Goal: Communication & Community: Participate in discussion

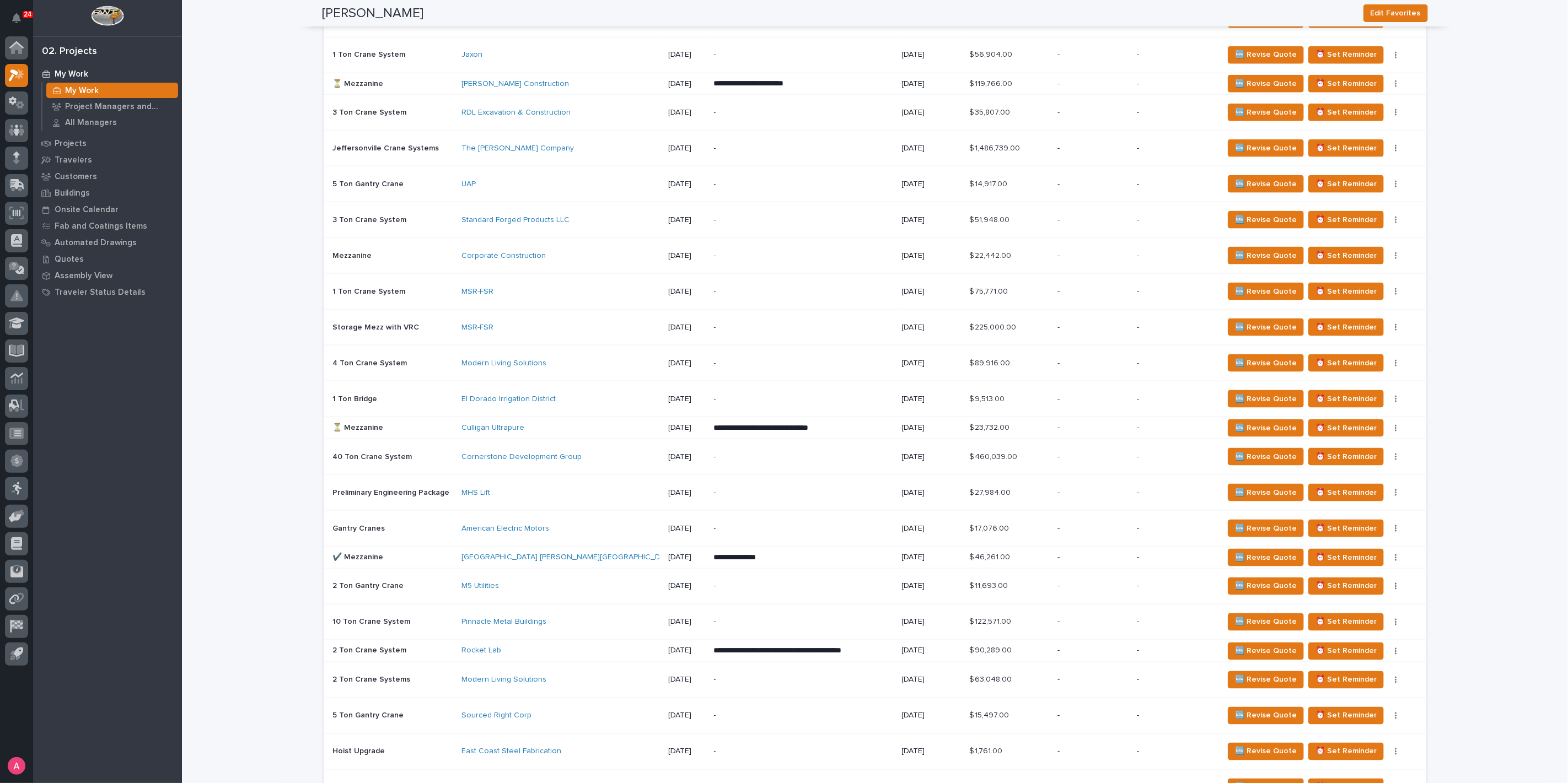
scroll to position [1237, 0]
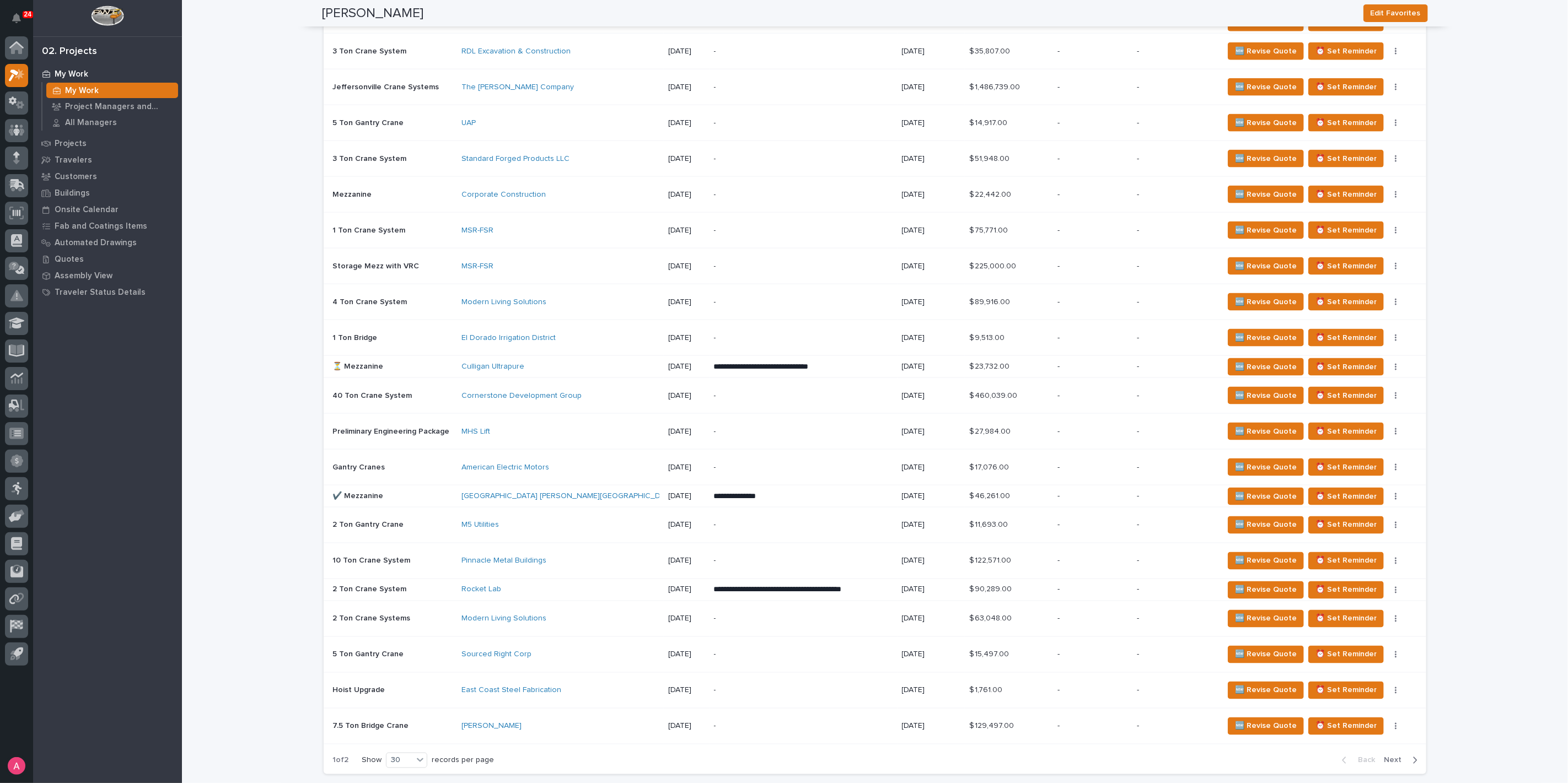
click at [604, 589] on div "Rocket Lab" at bounding box center [558, 590] width 193 height 9
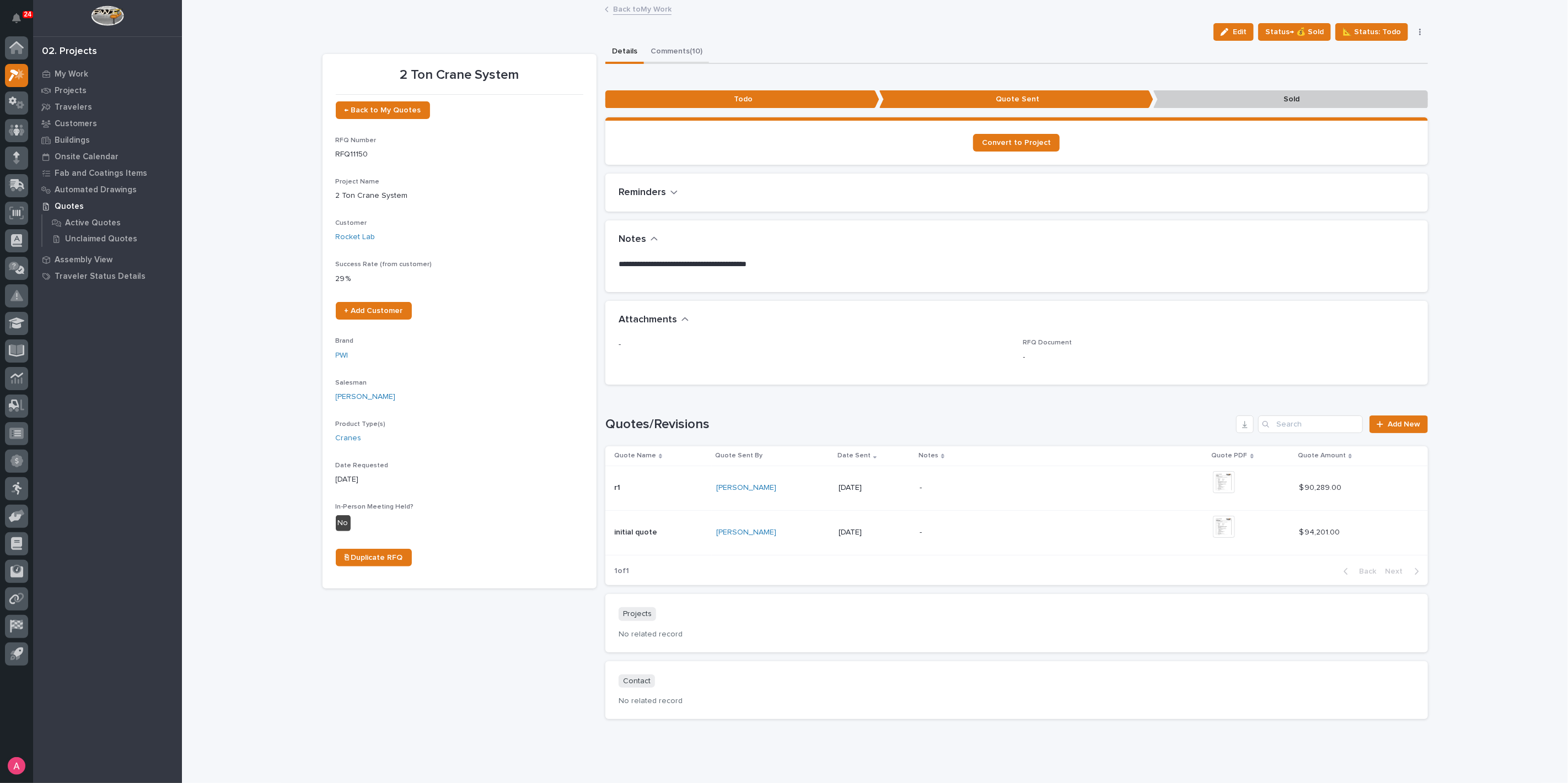
click at [673, 46] on button "Comments (10)" at bounding box center [676, 52] width 65 height 23
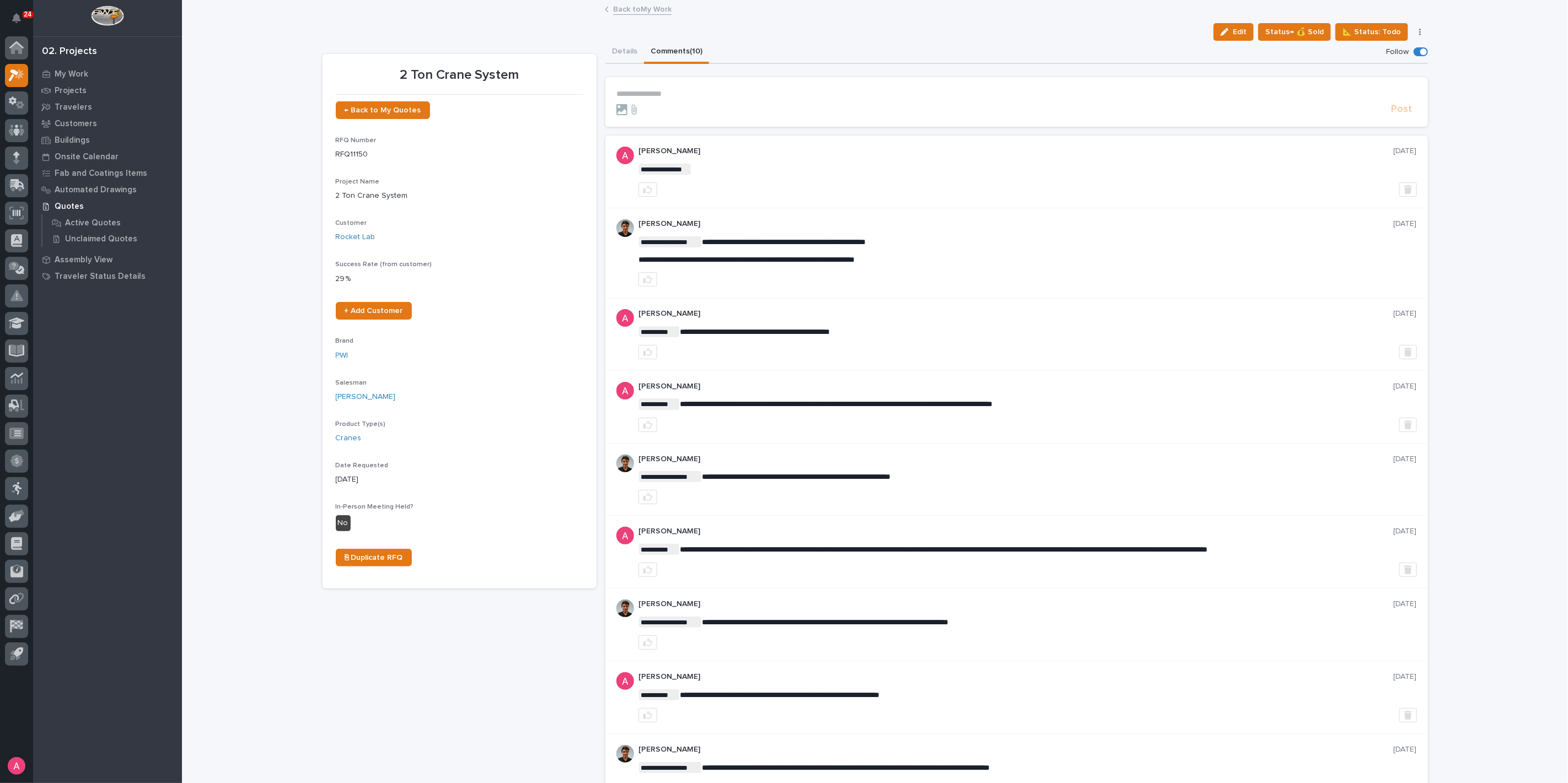
click at [683, 91] on p "**********" at bounding box center [1016, 94] width 800 height 9
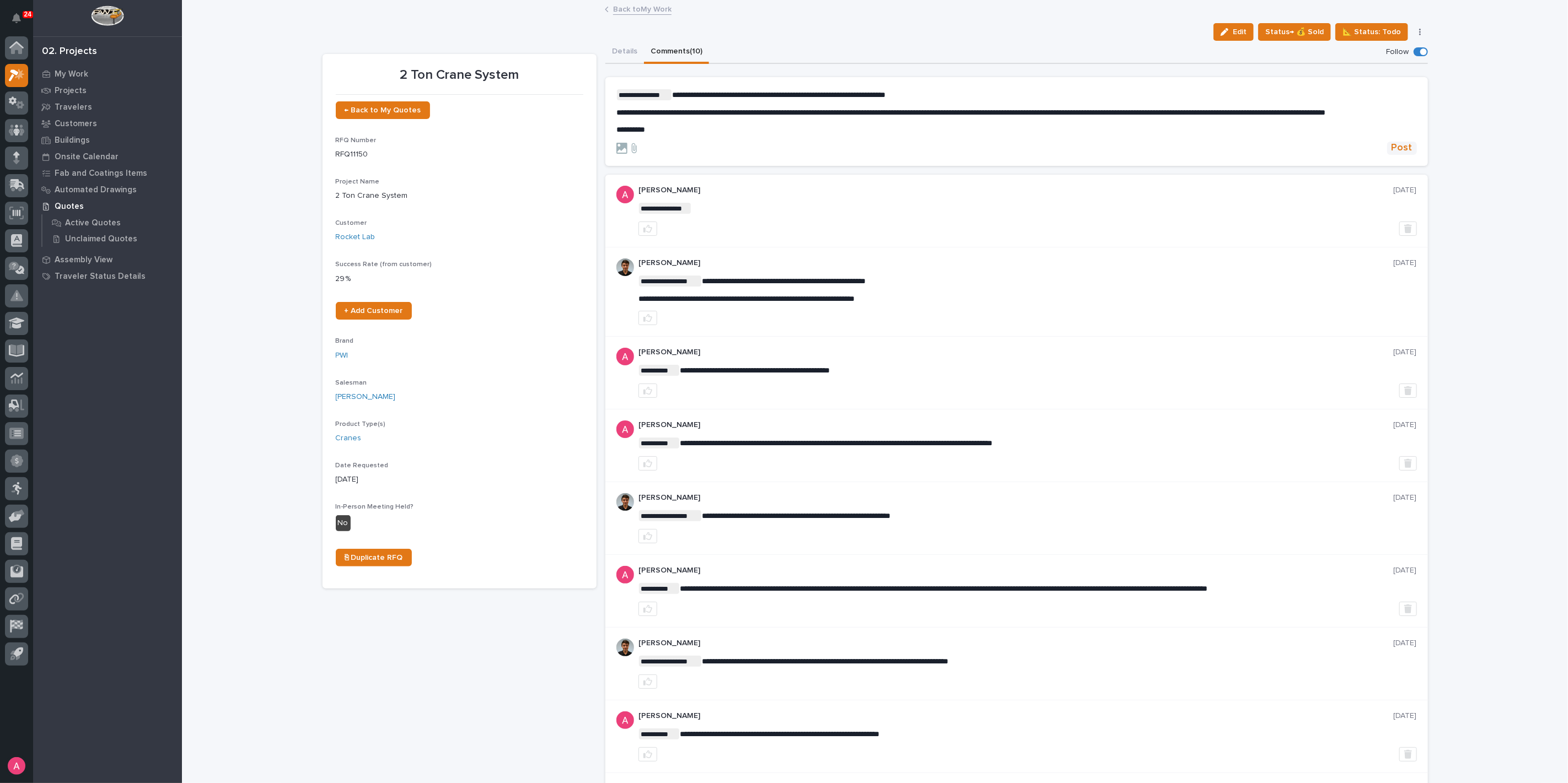
click at [1401, 154] on span "Post" at bounding box center [1402, 147] width 21 height 12
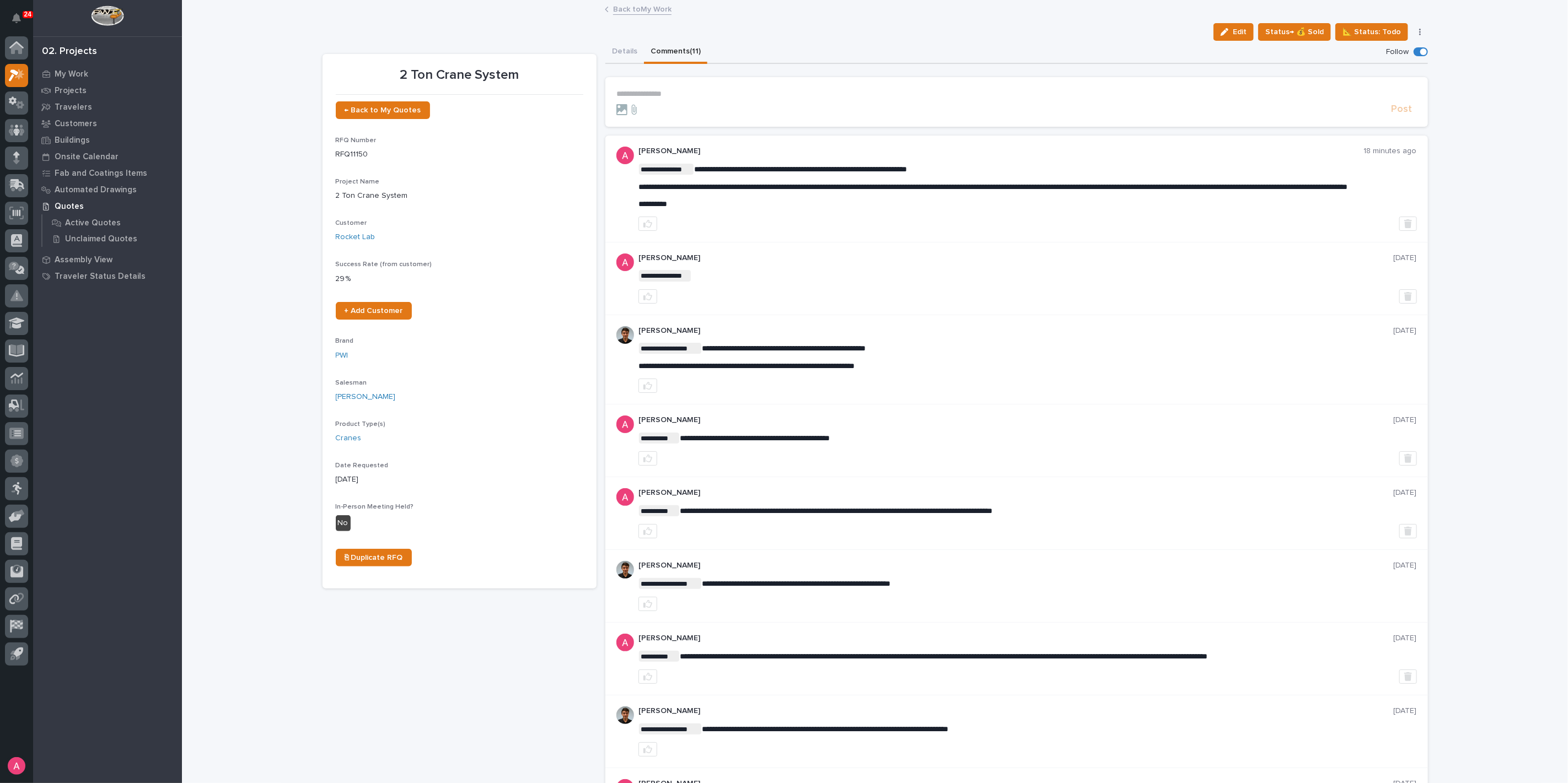
click at [642, 10] on link "Back to My Work" at bounding box center [642, 8] width 59 height 12
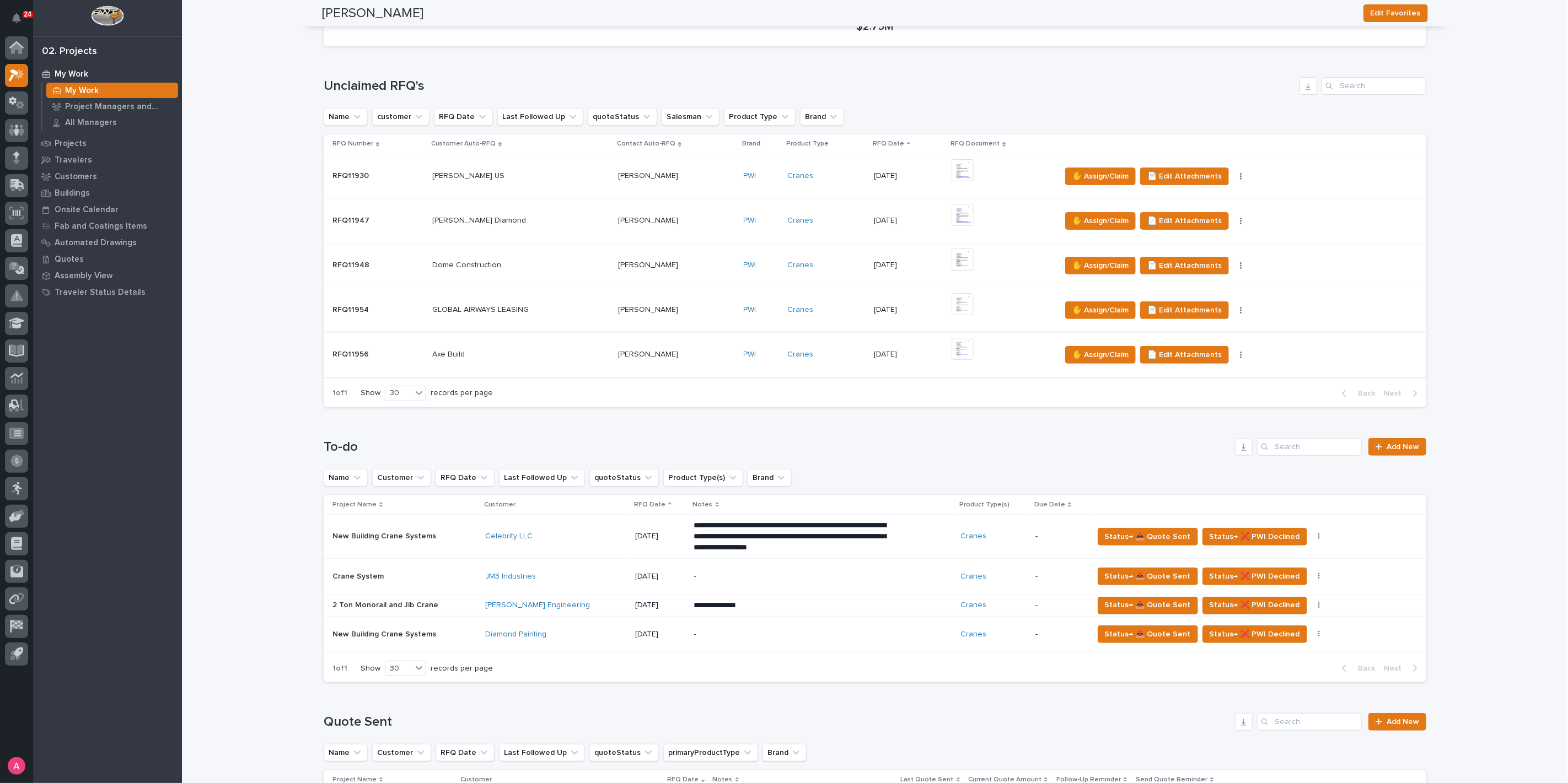
scroll to position [183, 0]
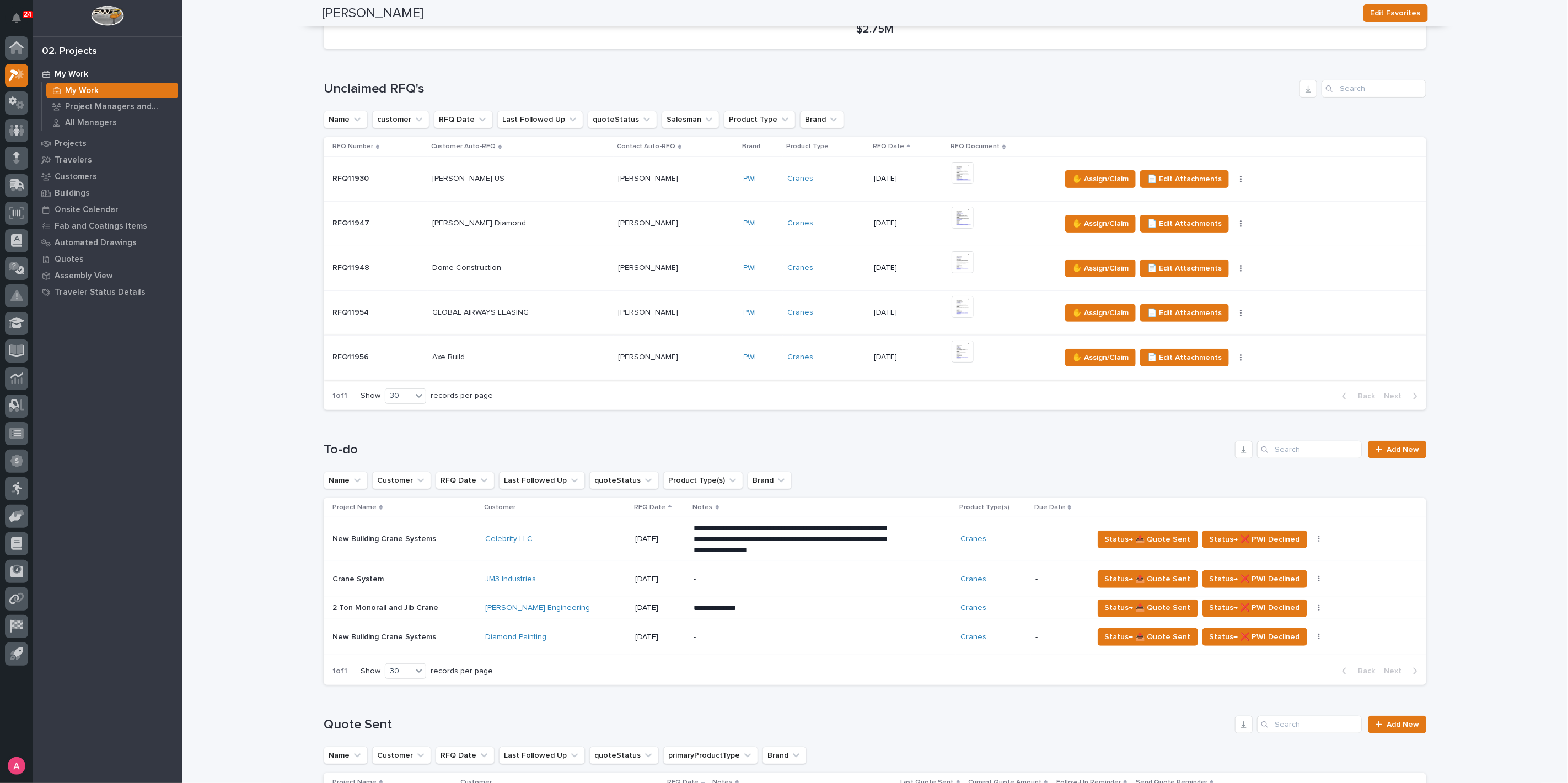
click at [959, 347] on img at bounding box center [963, 352] width 22 height 22
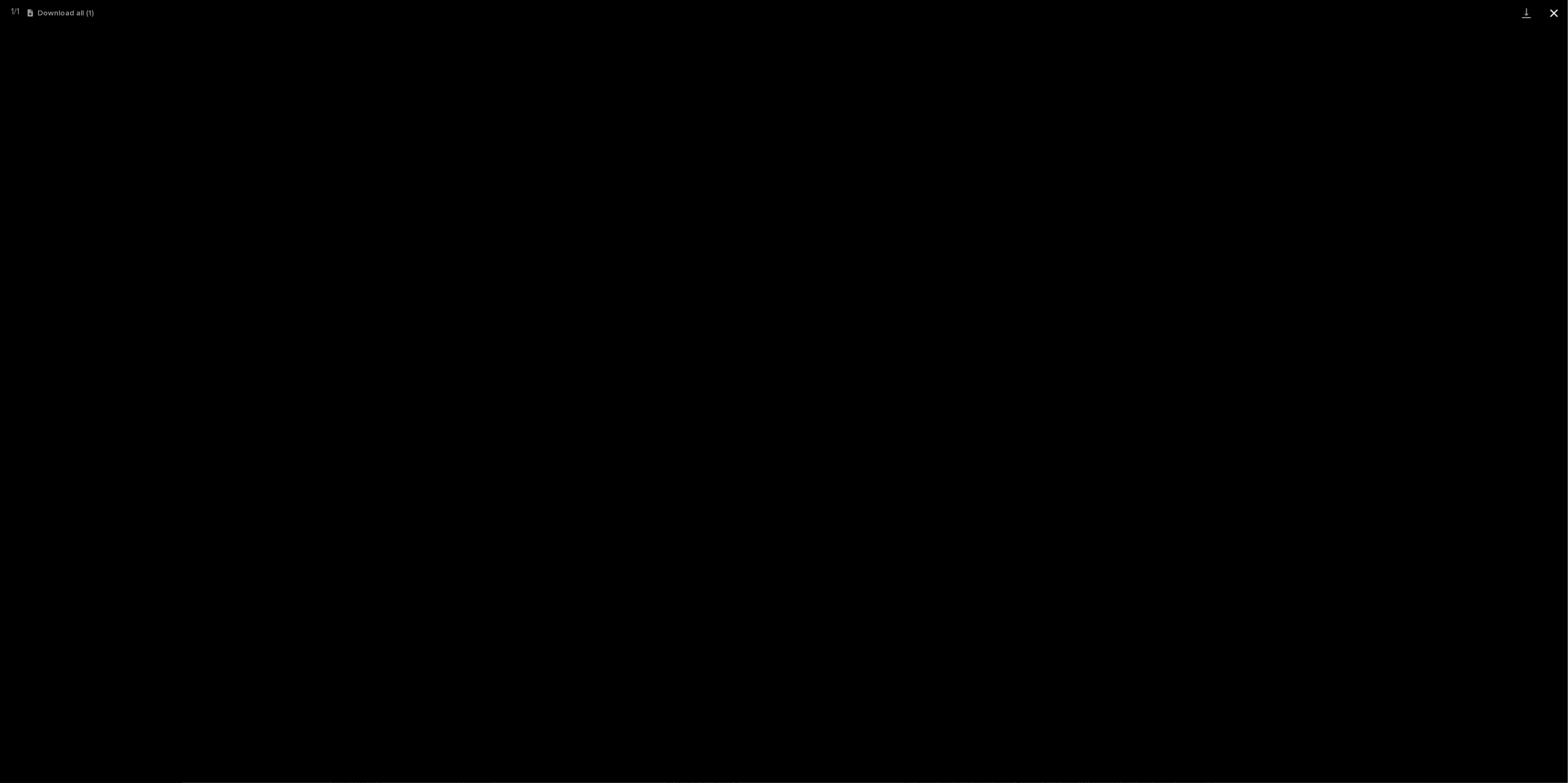
click at [1548, 12] on button "Close gallery" at bounding box center [1554, 13] width 27 height 26
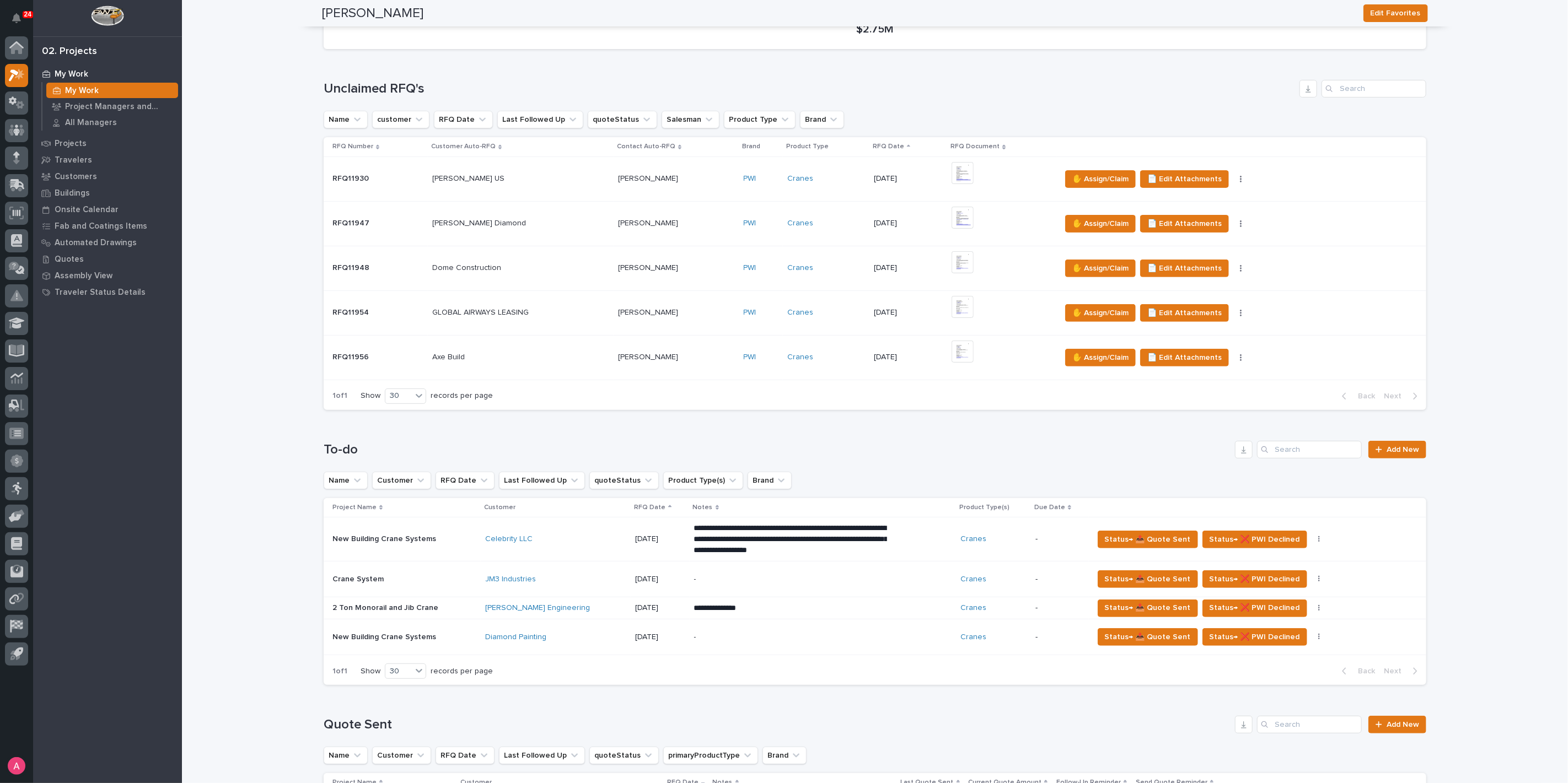
click at [526, 351] on div "Axe Build Axe Build" at bounding box center [520, 358] width 177 height 18
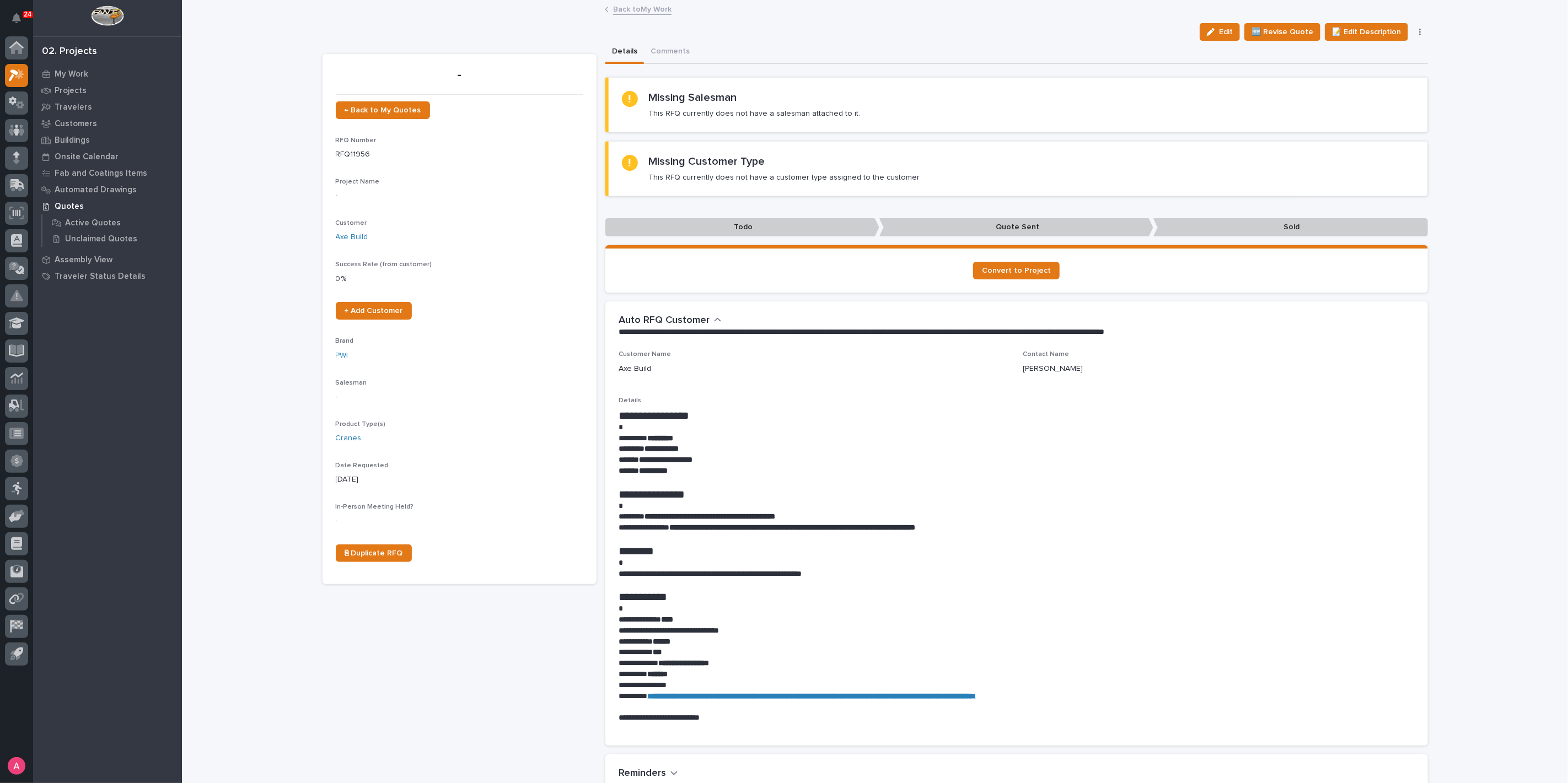
click at [627, 8] on link "Back to My Work" at bounding box center [642, 8] width 59 height 12
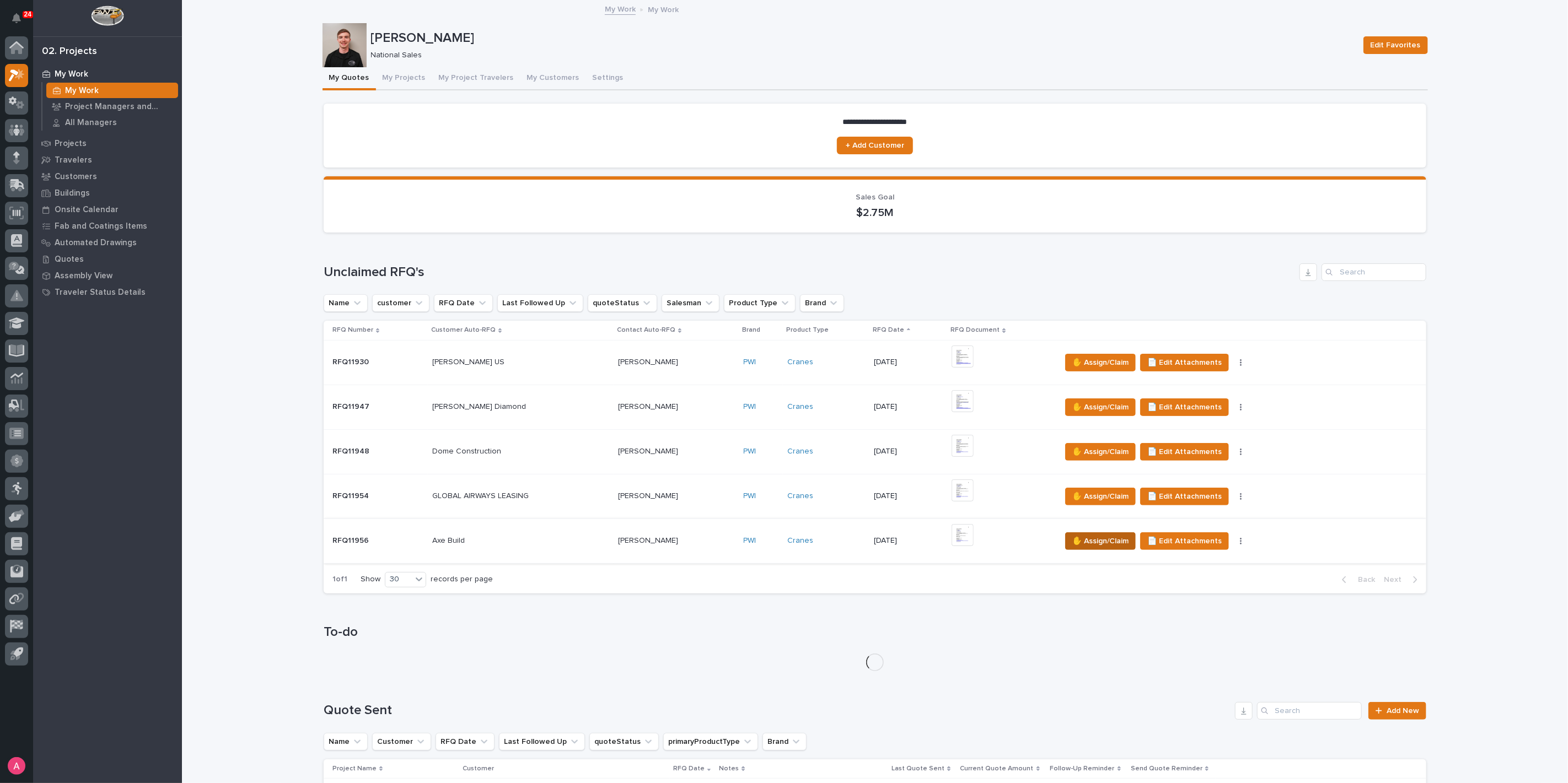
click at [1080, 544] on span "✋ Assign/Claim" at bounding box center [1101, 541] width 56 height 13
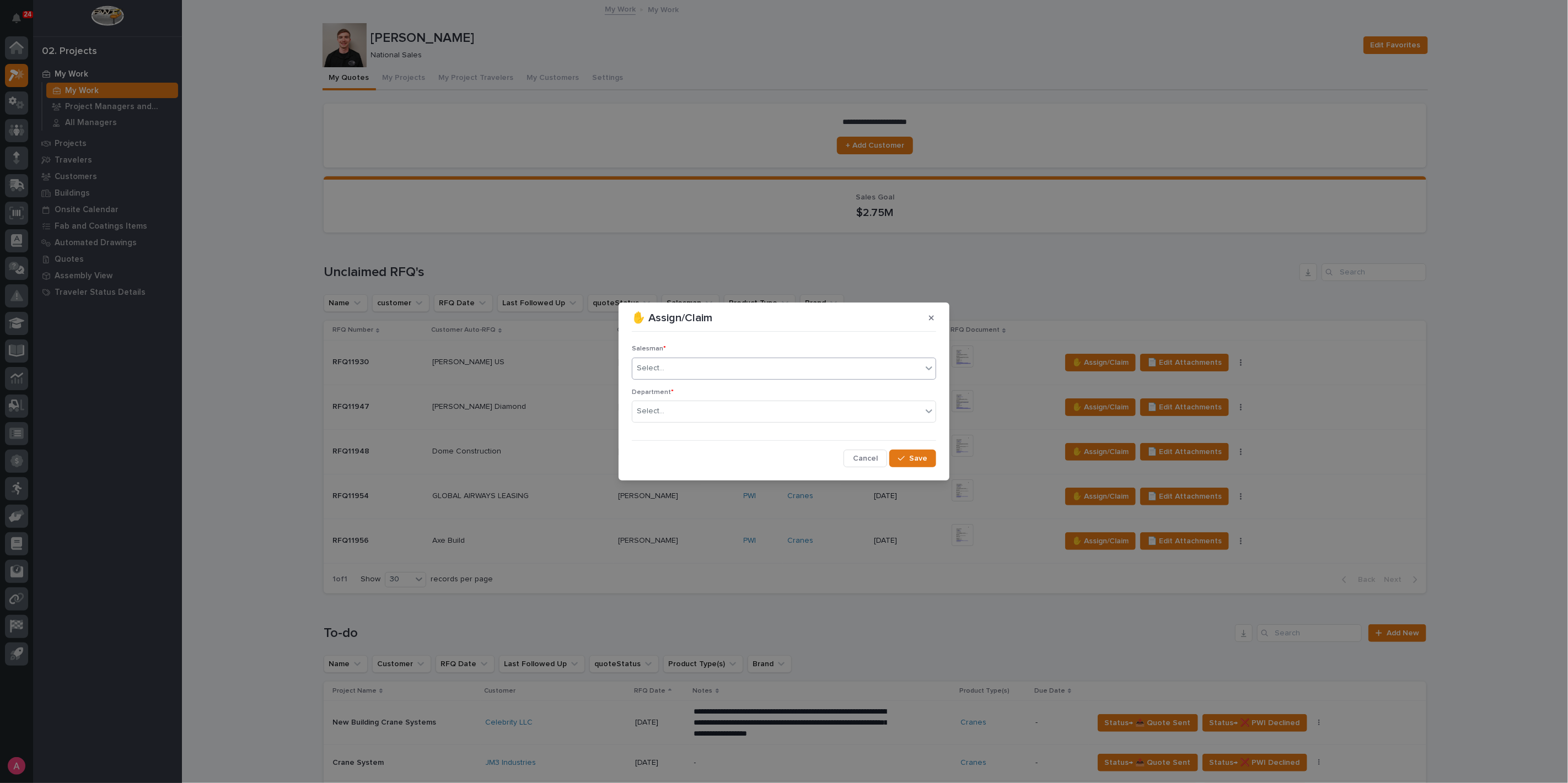
click at [792, 369] on div "Select..." at bounding box center [777, 369] width 289 height 18
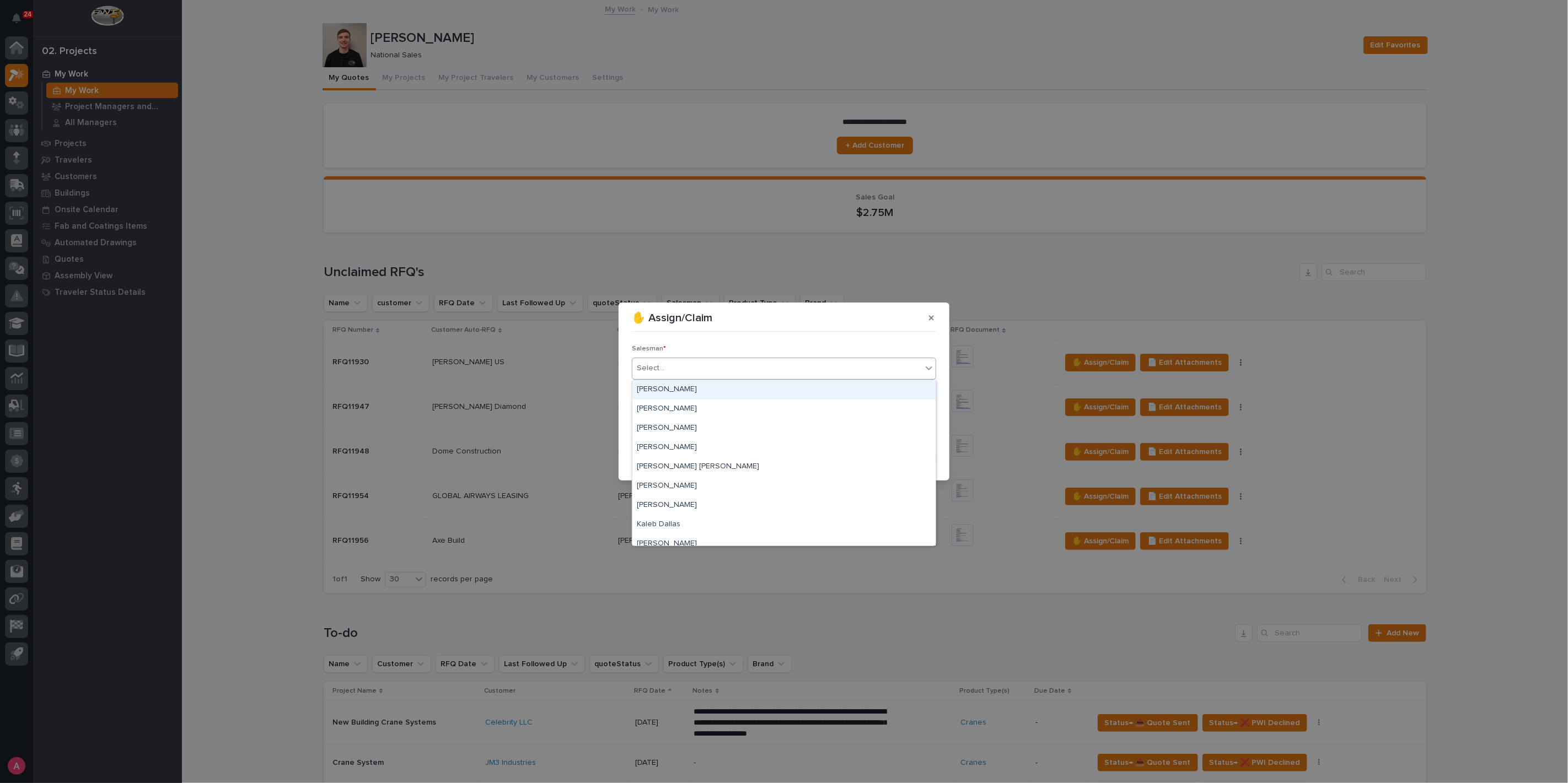
click at [757, 392] on div "[PERSON_NAME]" at bounding box center [784, 390] width 303 height 20
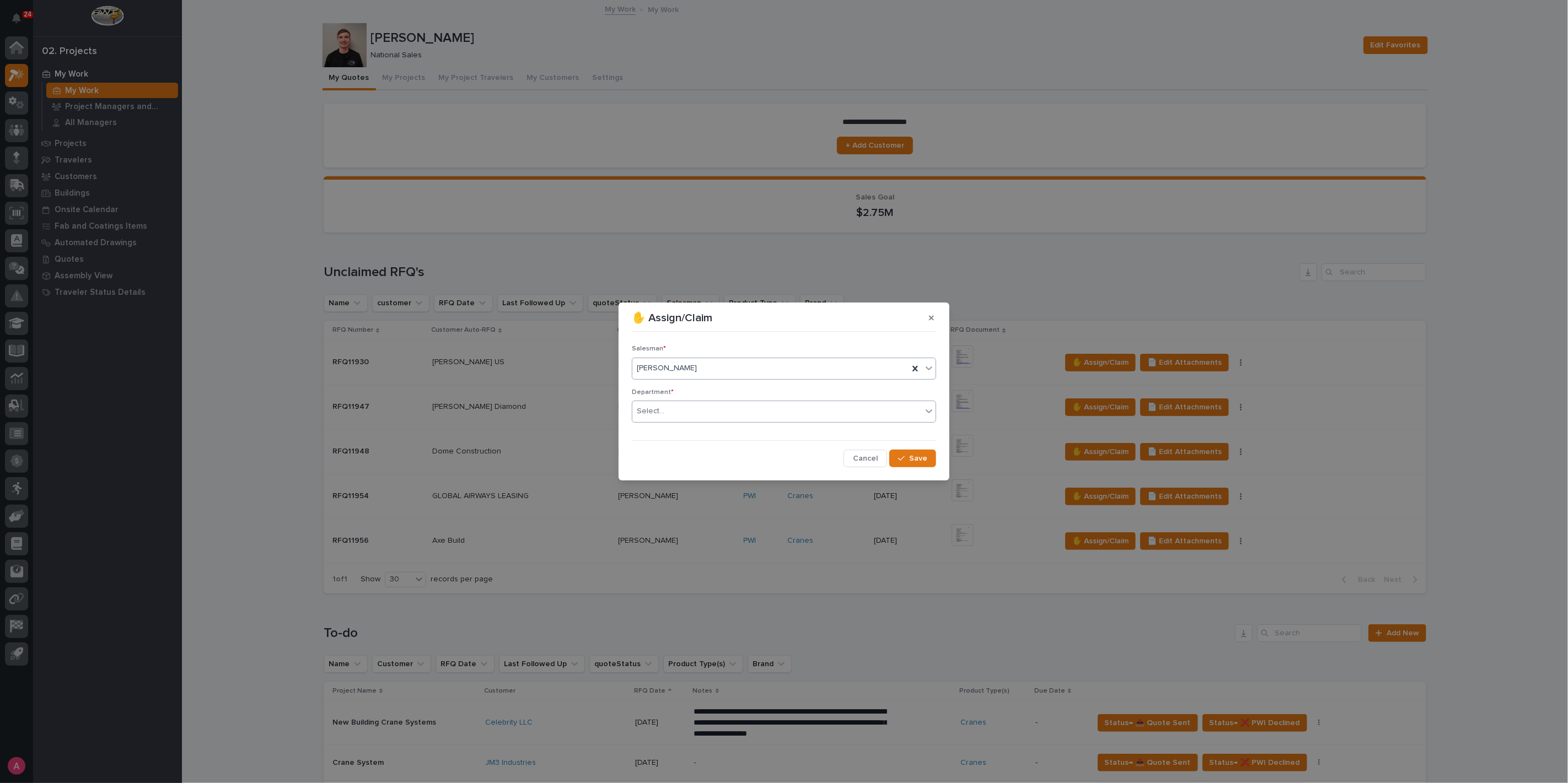
click at [729, 419] on div "Select..." at bounding box center [777, 411] width 289 height 18
click at [718, 441] on div "National Sales" at bounding box center [784, 433] width 303 height 20
click at [910, 455] on button "Save" at bounding box center [913, 458] width 47 height 18
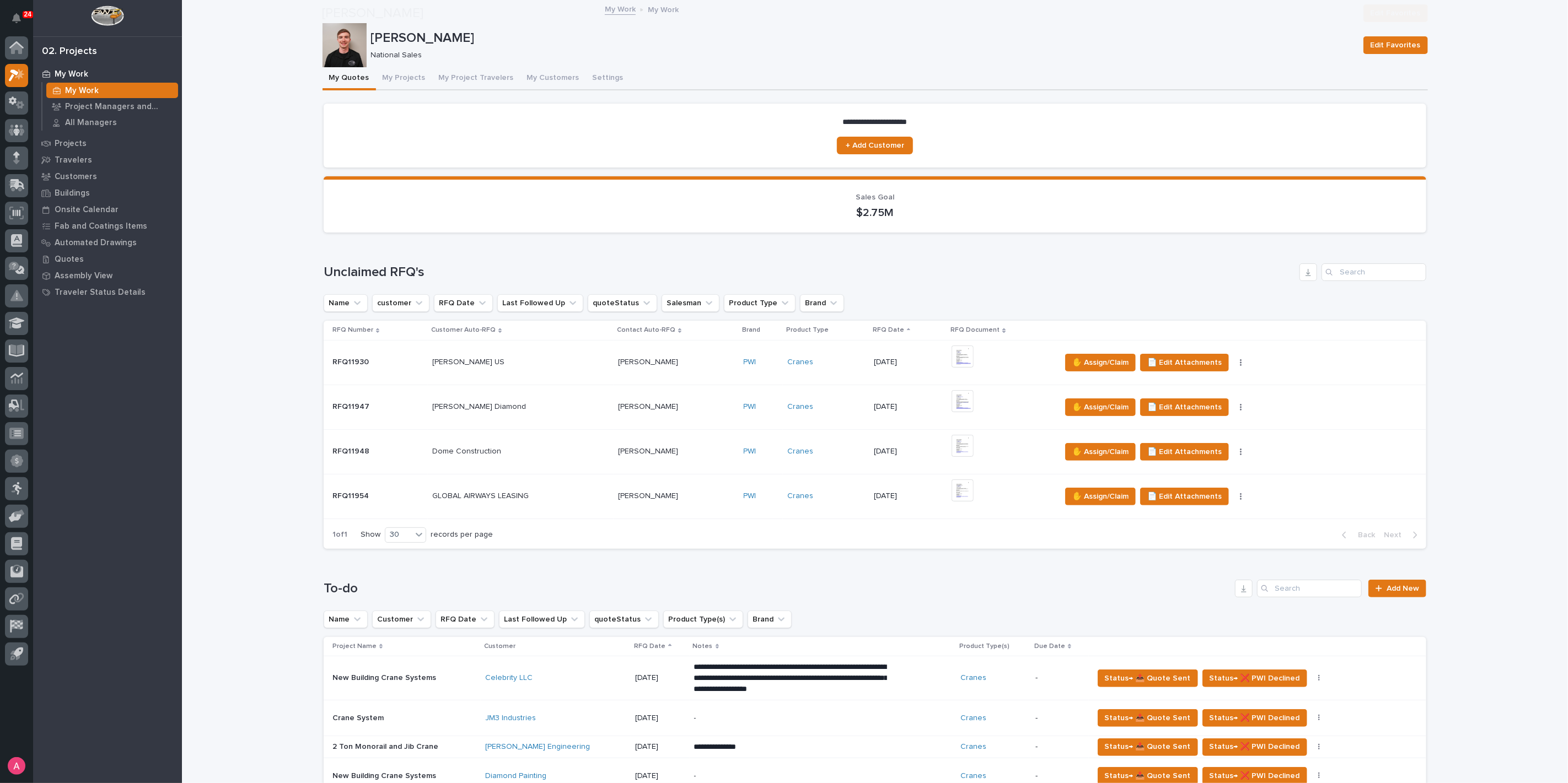
scroll to position [245, 0]
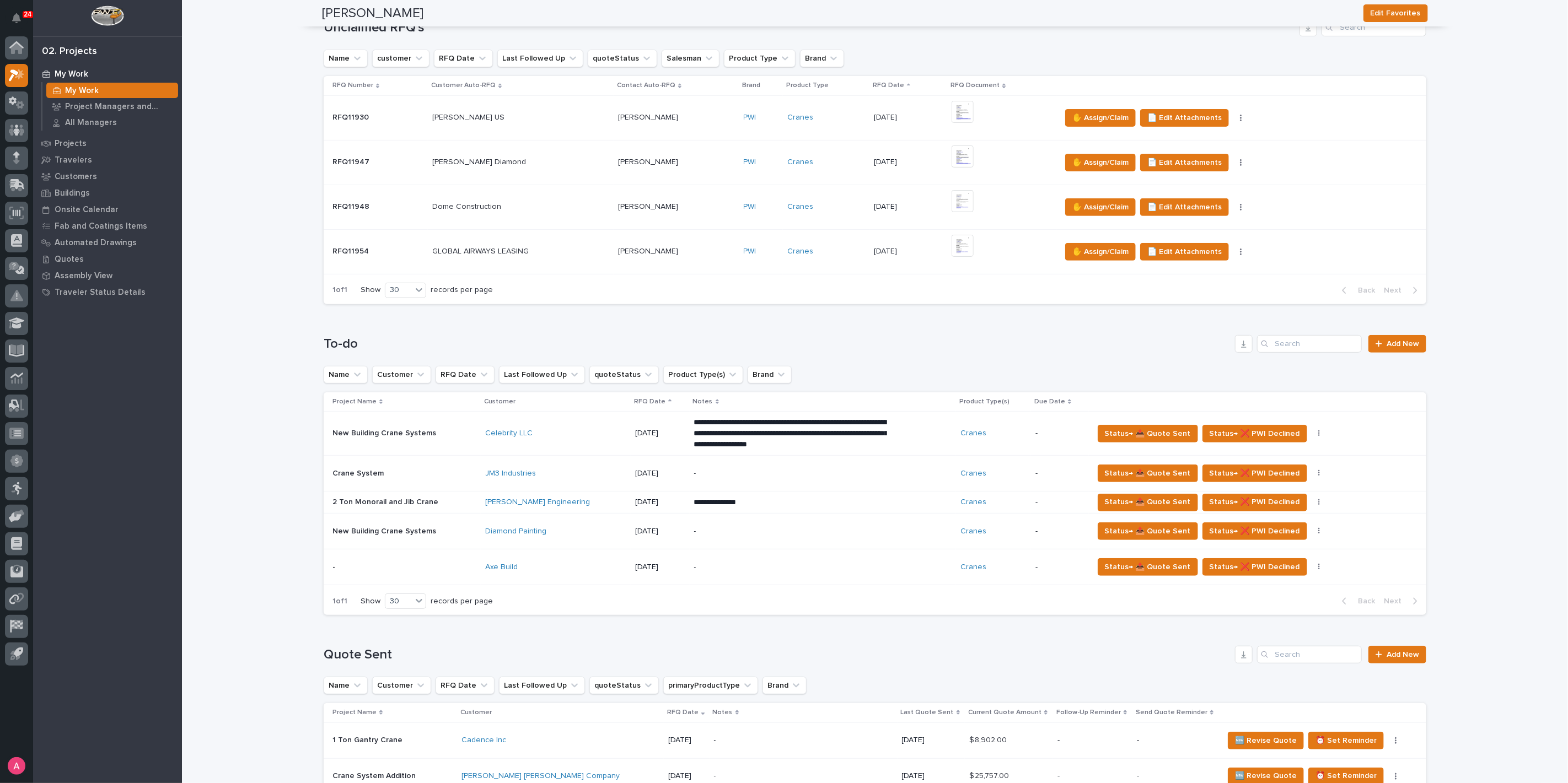
click at [694, 536] on div "-" at bounding box center [791, 532] width 193 height 25
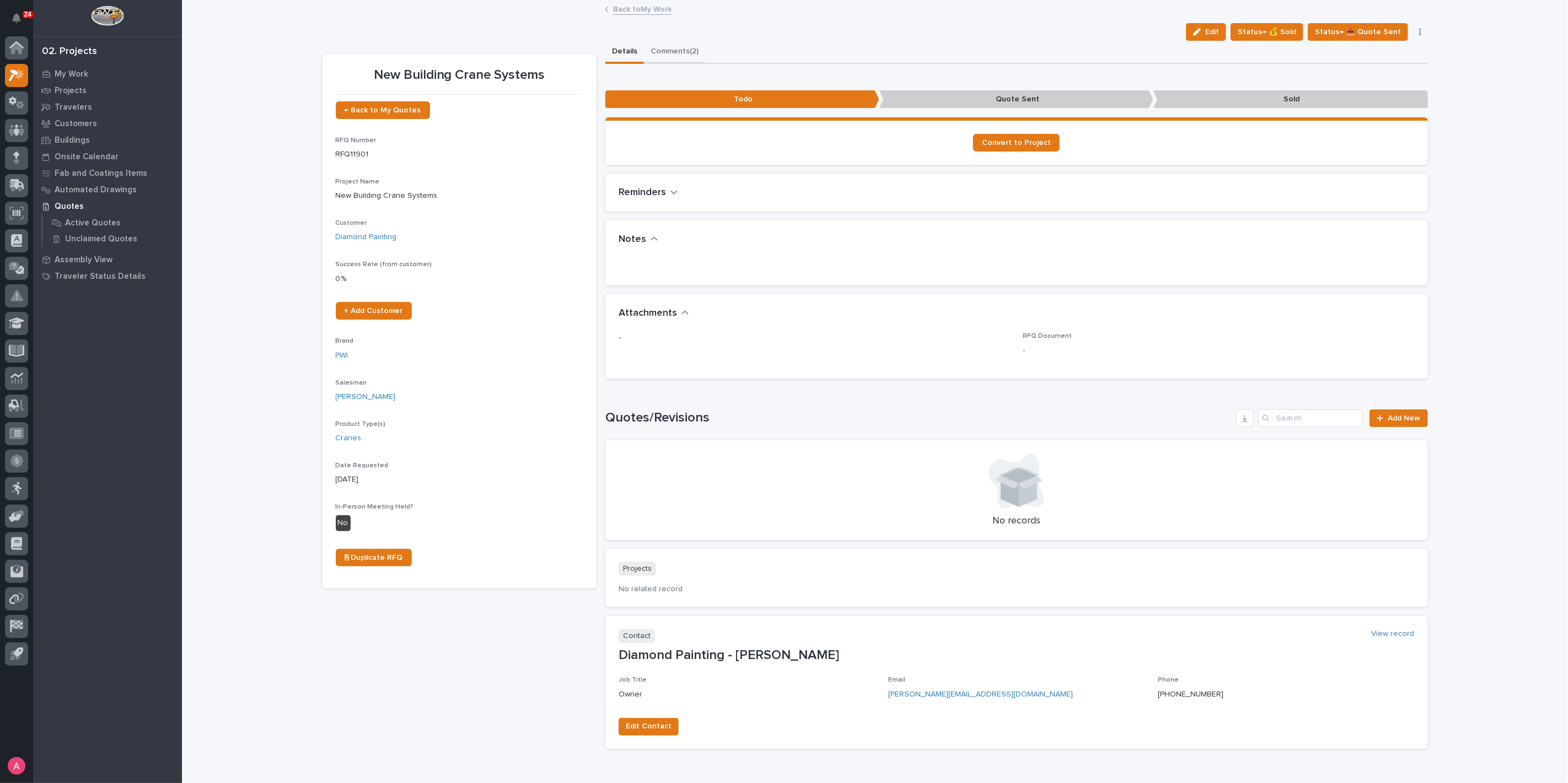
click at [665, 48] on button "Comments (2)" at bounding box center [674, 52] width 61 height 23
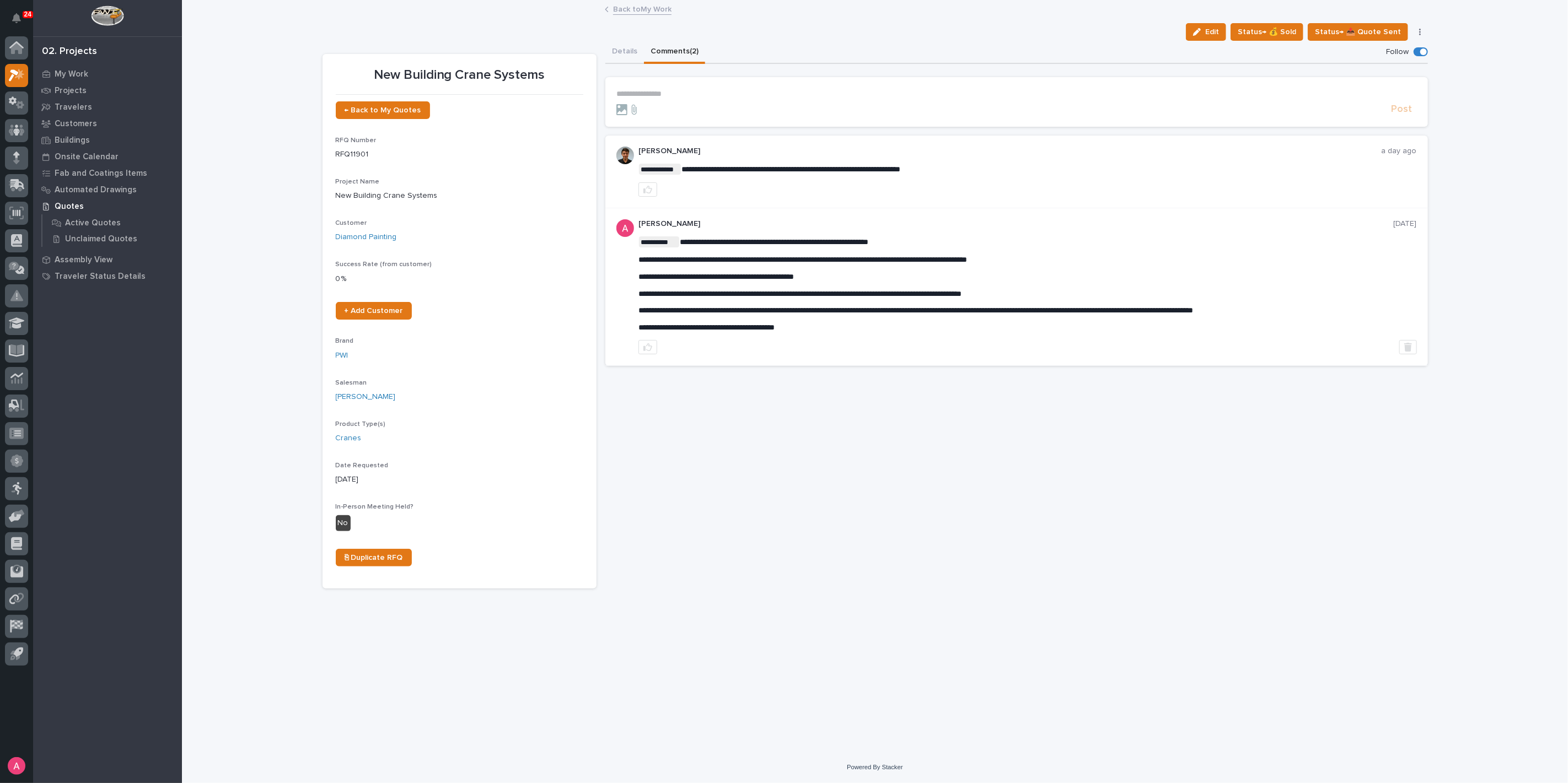
click at [695, 106] on div at bounding box center [1001, 110] width 771 height 11
click at [641, 10] on link "Back to My Work" at bounding box center [642, 8] width 59 height 12
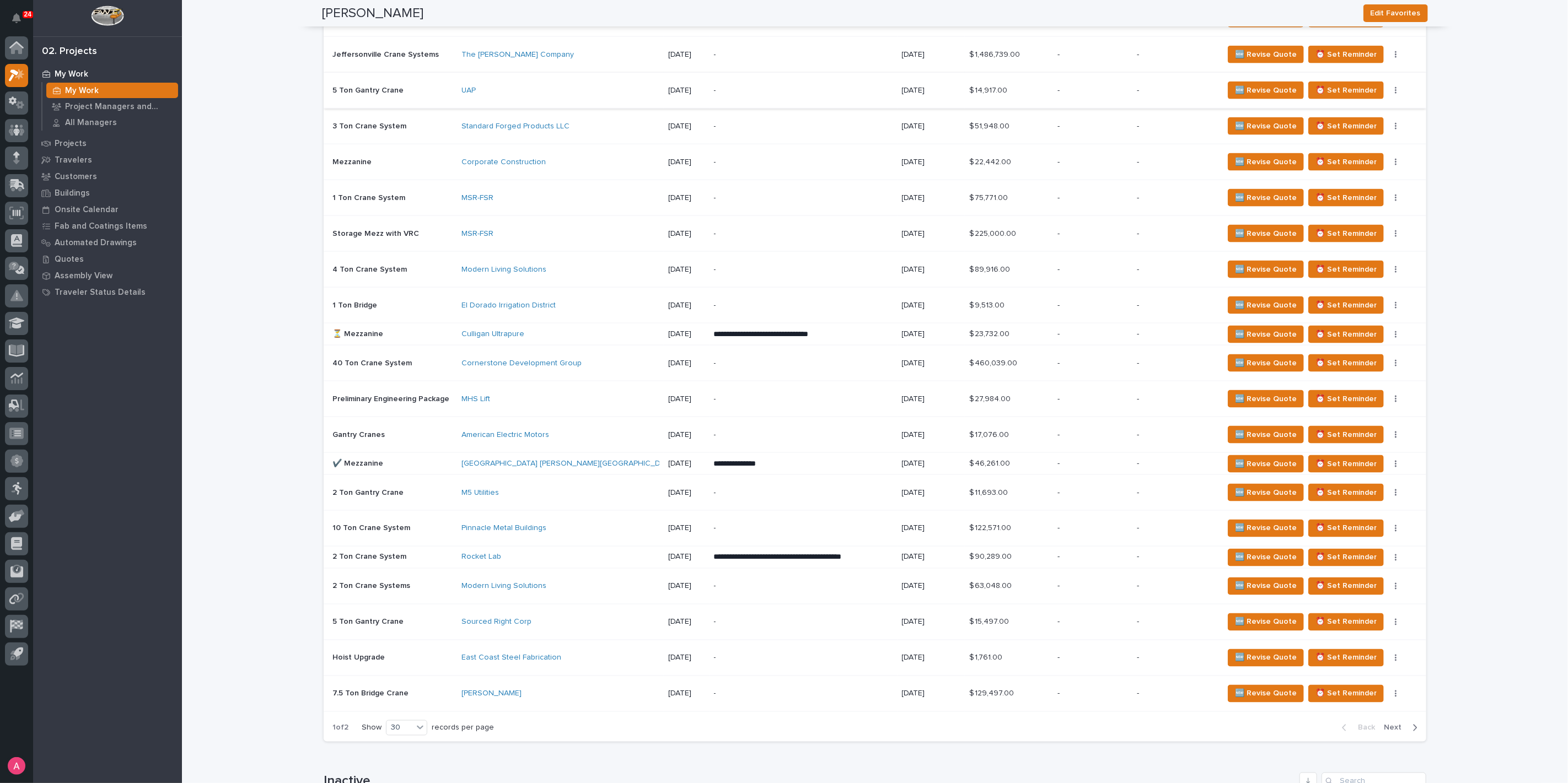
scroll to position [1285, 0]
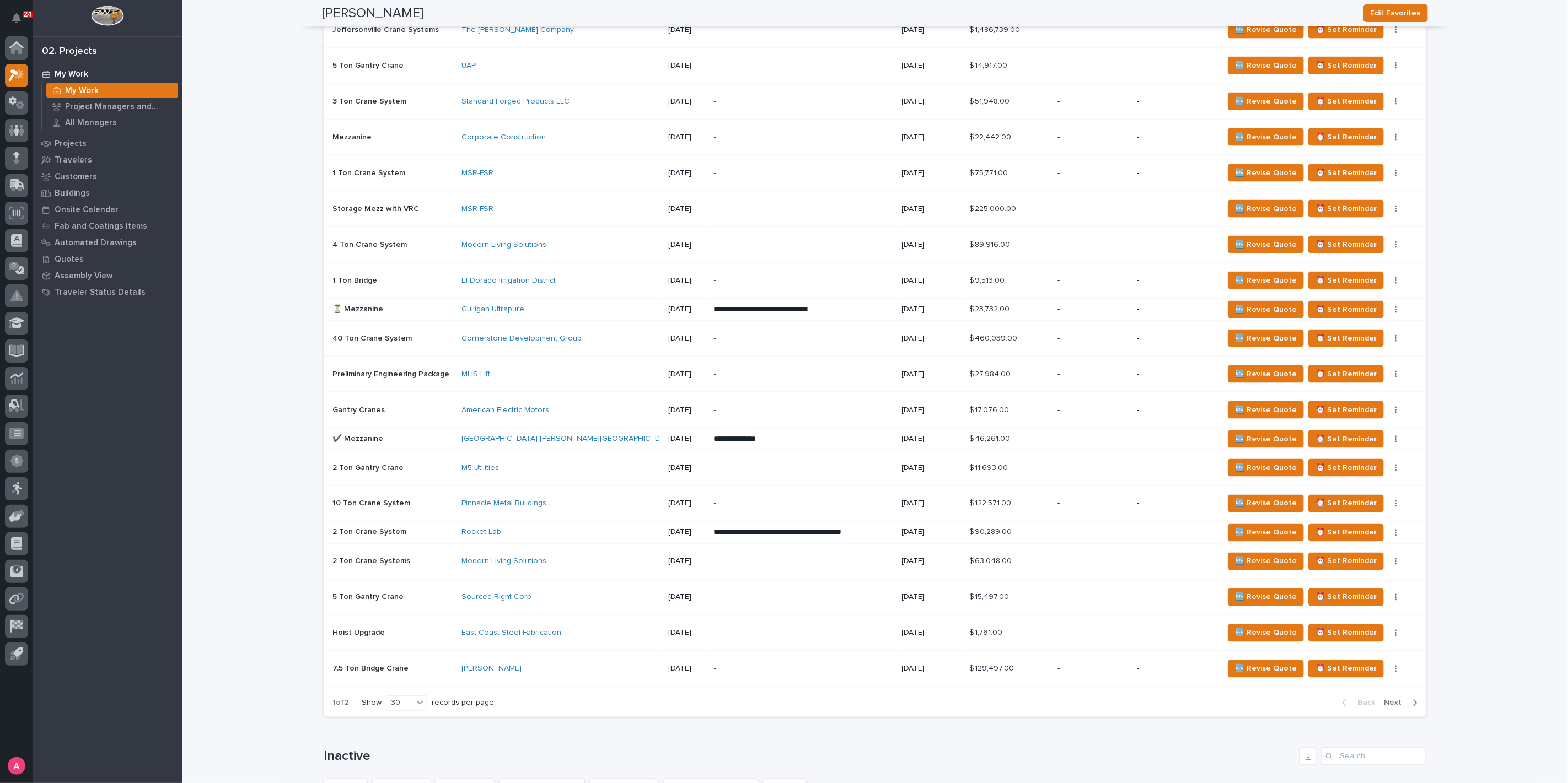
click at [1399, 698] on span "Next" at bounding box center [1396, 703] width 24 height 10
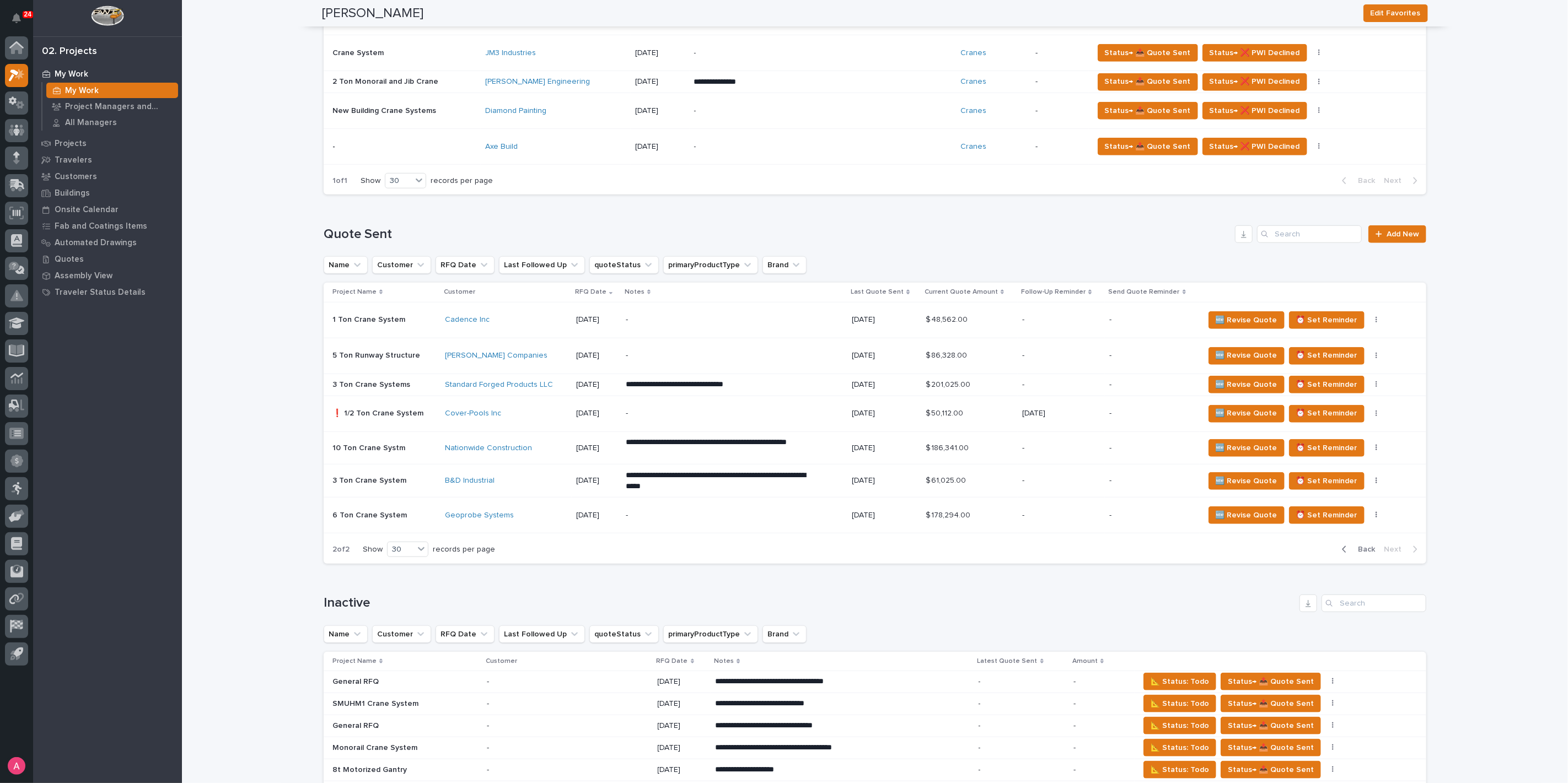
scroll to position [654, 0]
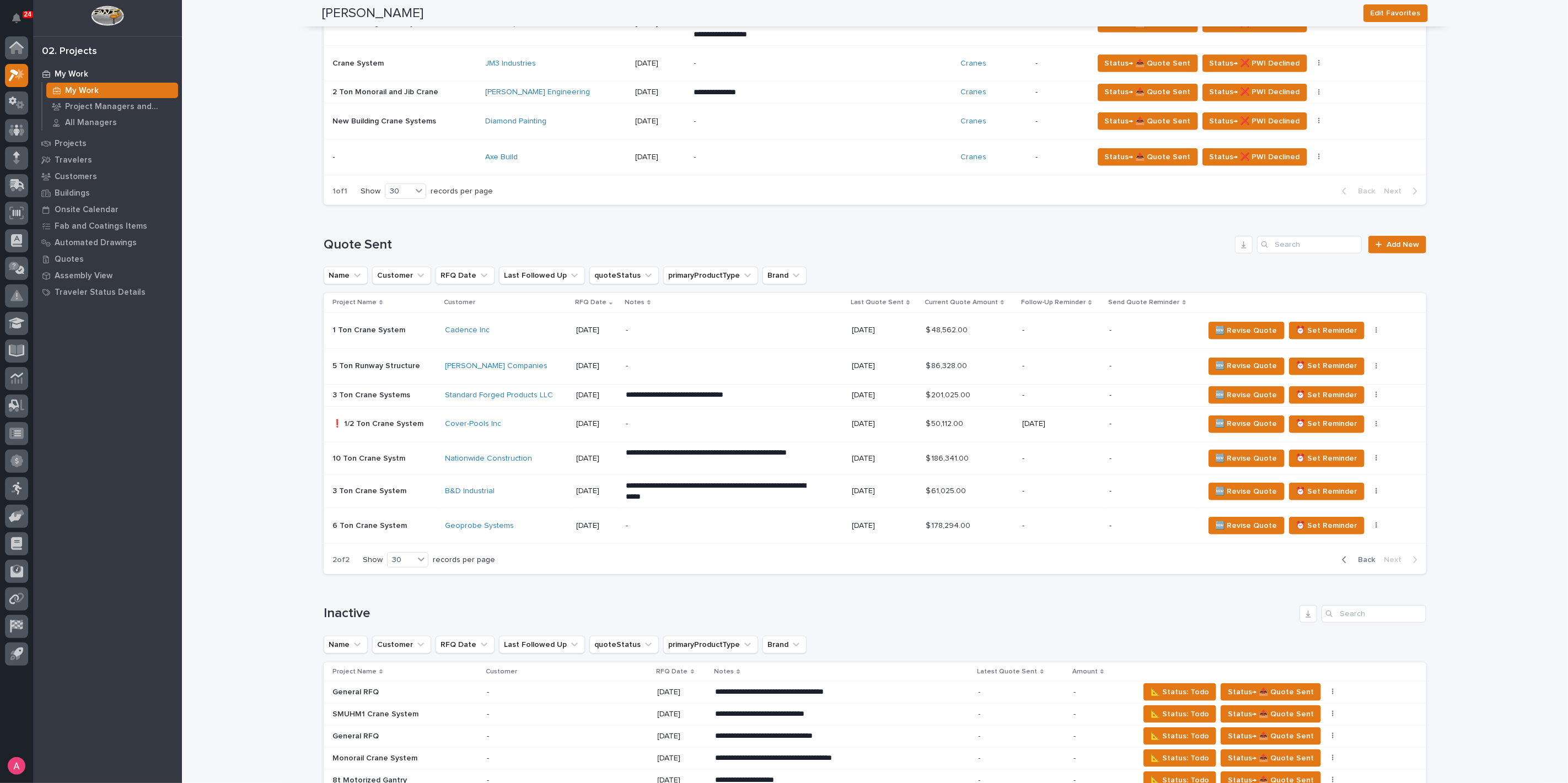
click at [544, 458] on div "Nationwide Construction" at bounding box center [506, 459] width 122 height 9
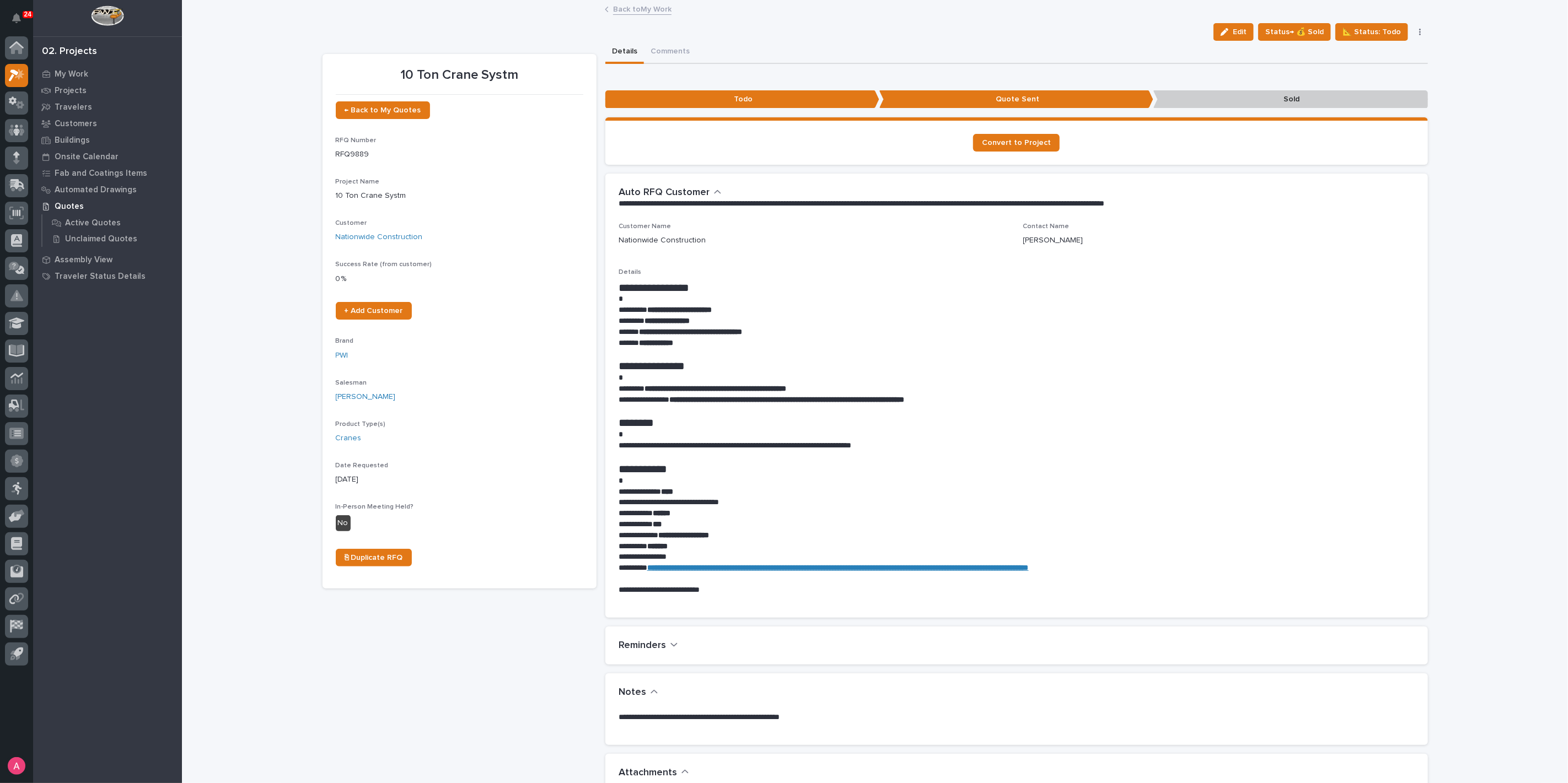
click at [640, 8] on link "Back to My Work" at bounding box center [642, 8] width 59 height 12
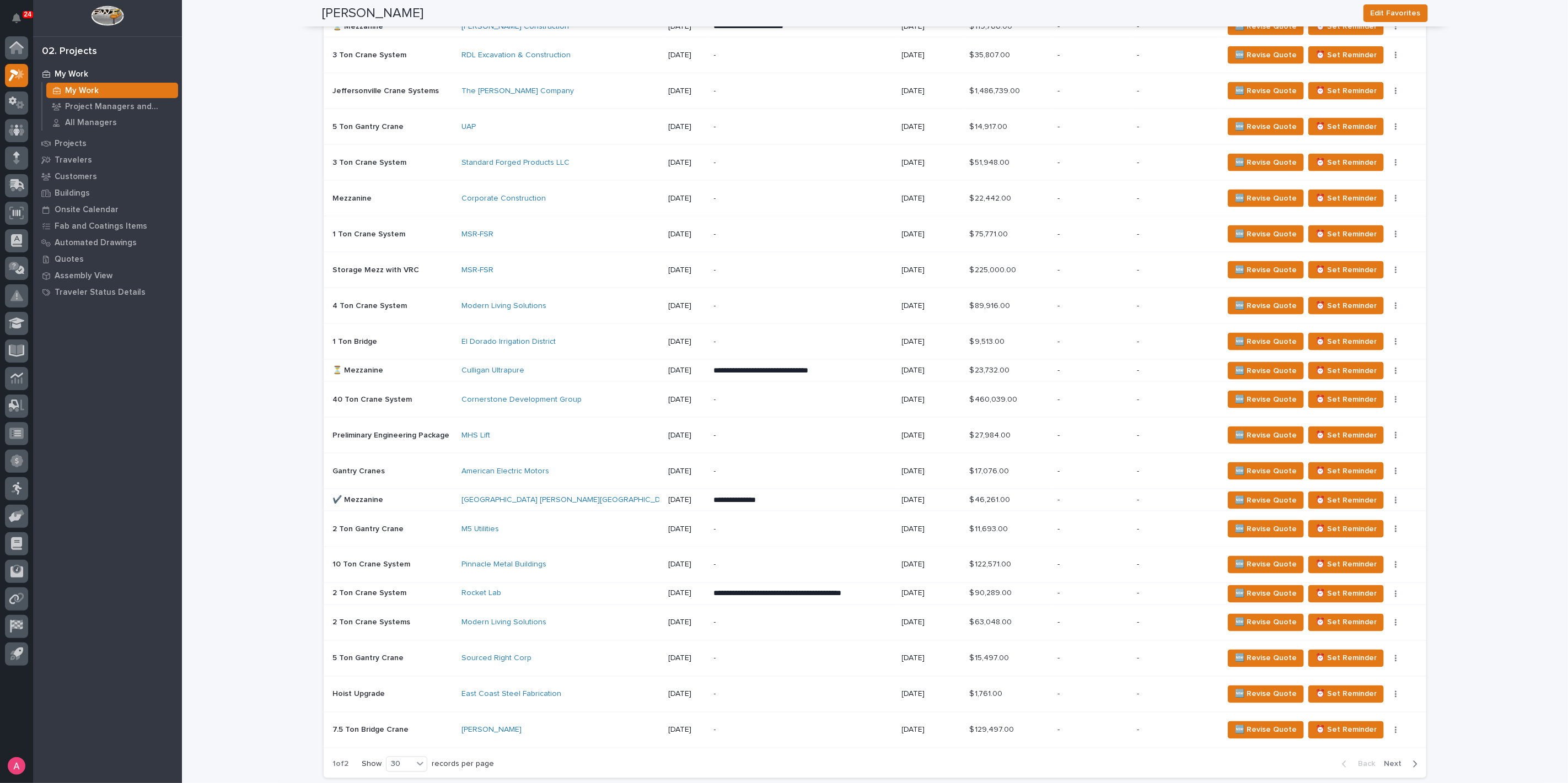
scroll to position [1347, 0]
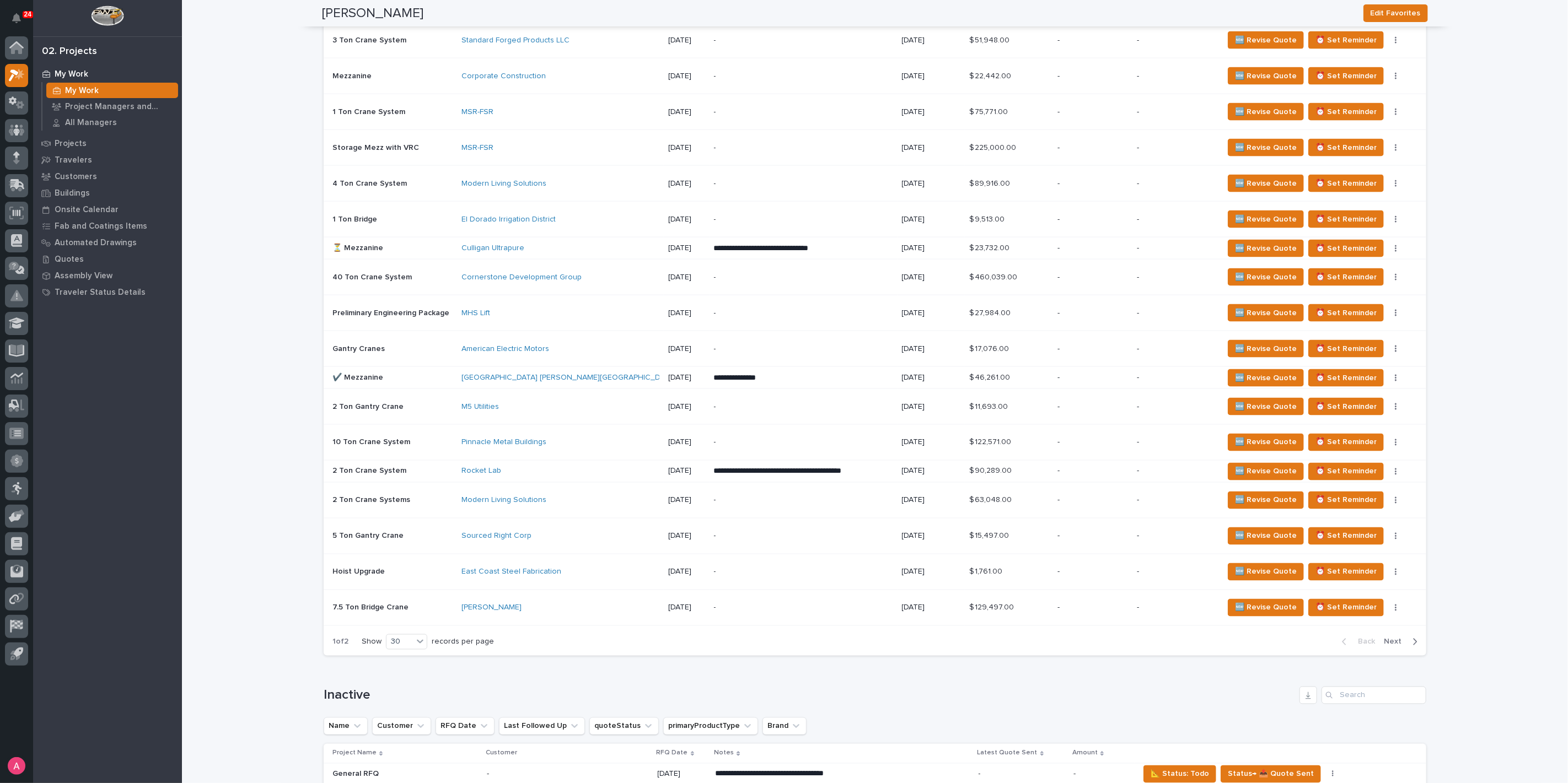
click at [1389, 639] on span "Next" at bounding box center [1396, 641] width 24 height 10
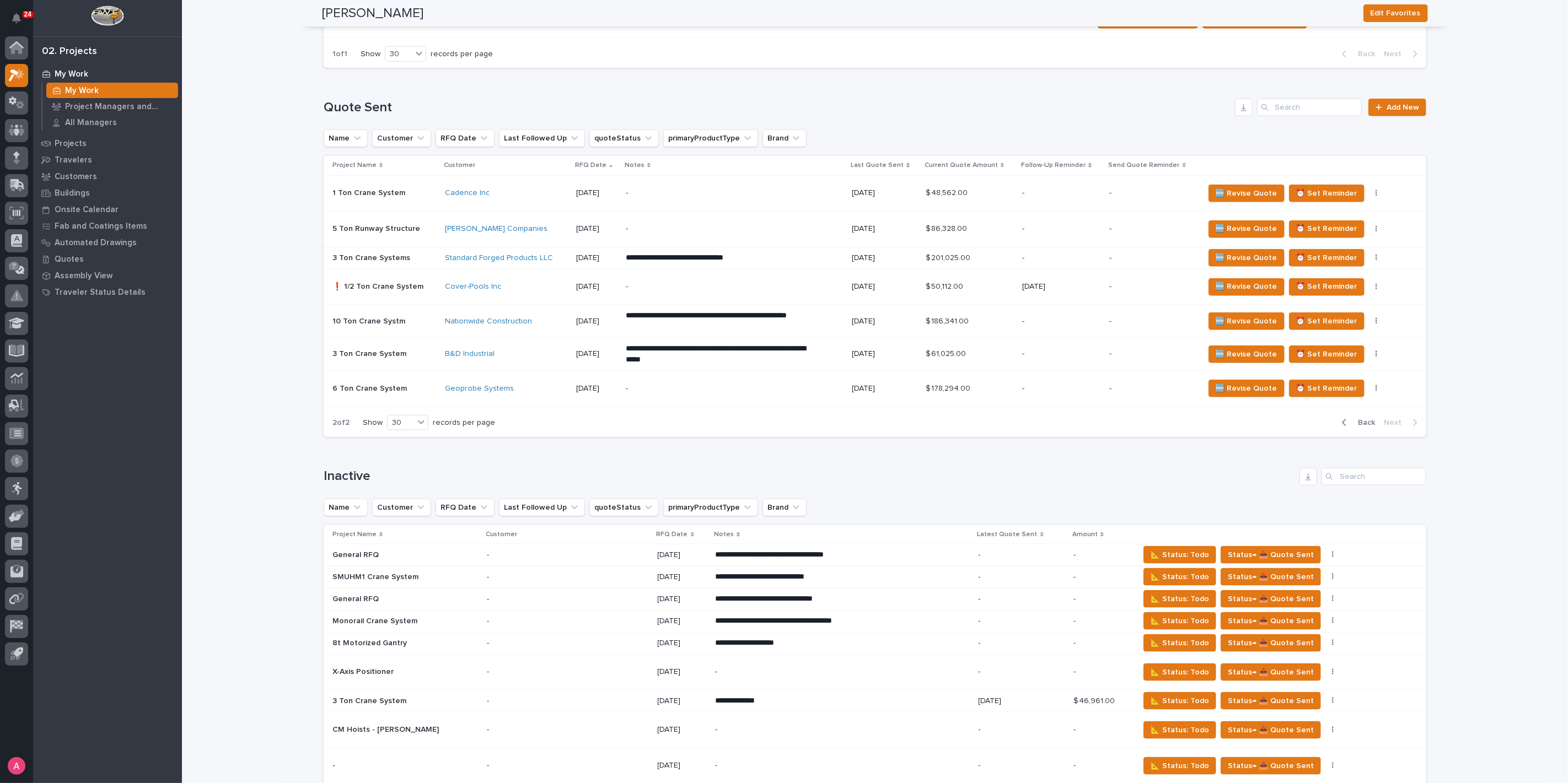
scroll to position [778, 0]
